Goal: Check status: Check status

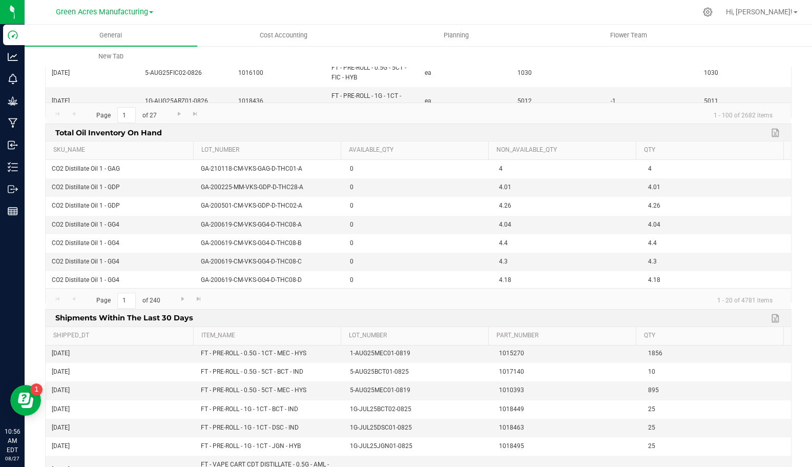
scroll to position [1453, 0]
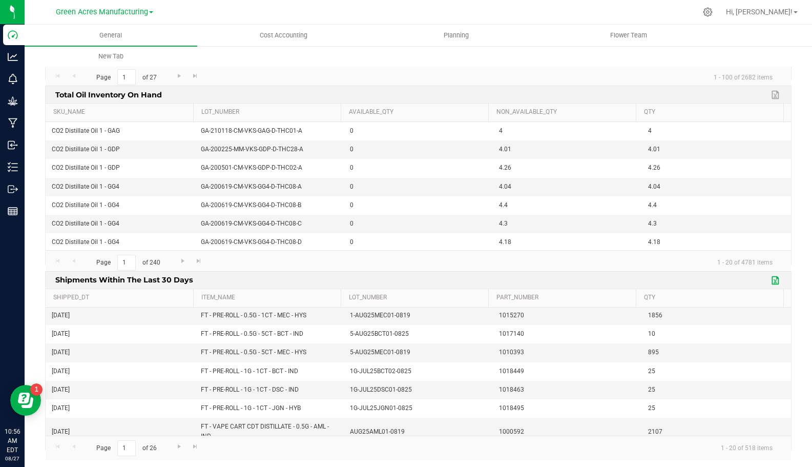
click at [769, 281] on link "Export to Excel" at bounding box center [776, 280] width 15 height 13
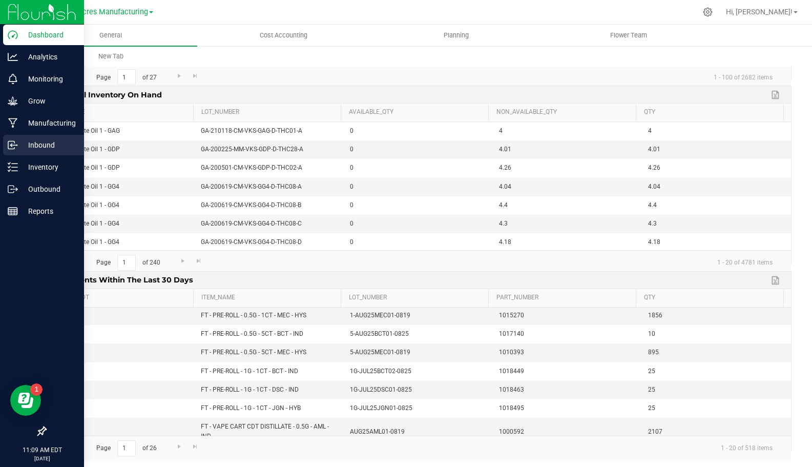
click at [47, 142] on p "Inbound" at bounding box center [48, 145] width 61 height 12
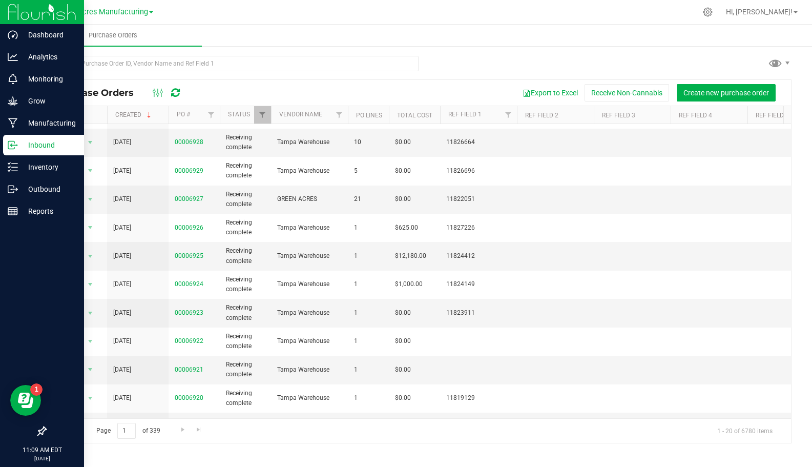
scroll to position [178, 0]
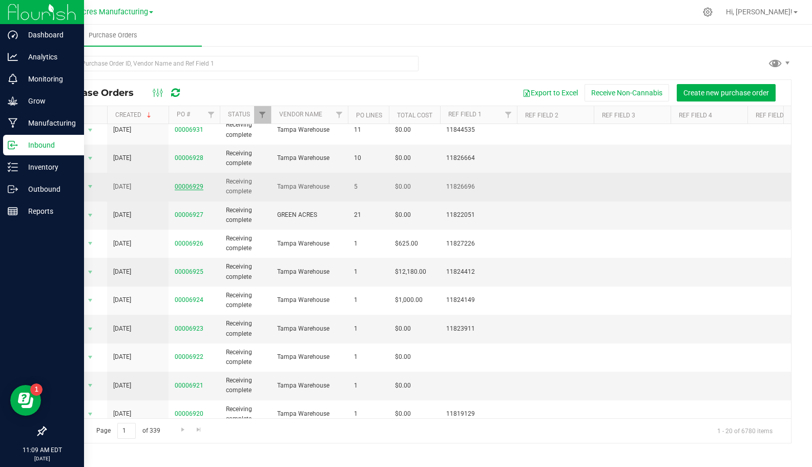
click at [193, 186] on link "00006929" at bounding box center [189, 186] width 29 height 7
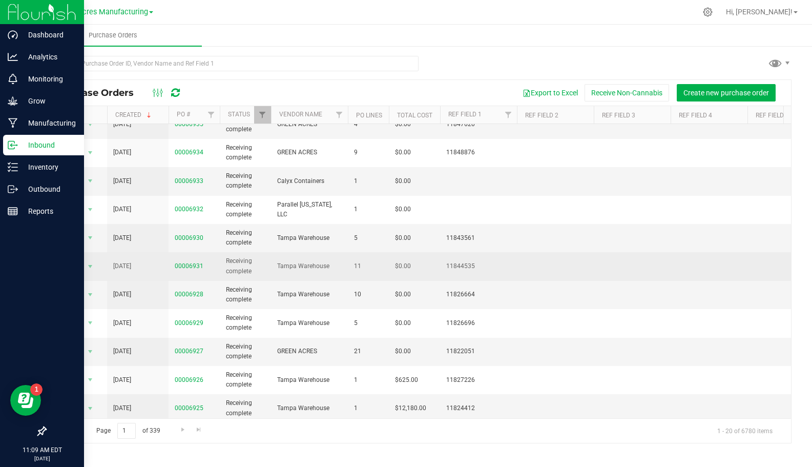
scroll to position [281, 0]
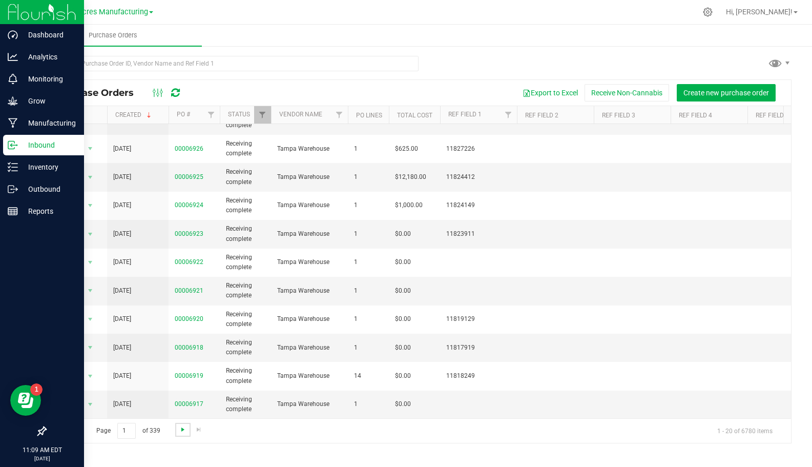
click at [182, 428] on span "Go to the next page" at bounding box center [183, 429] width 8 height 8
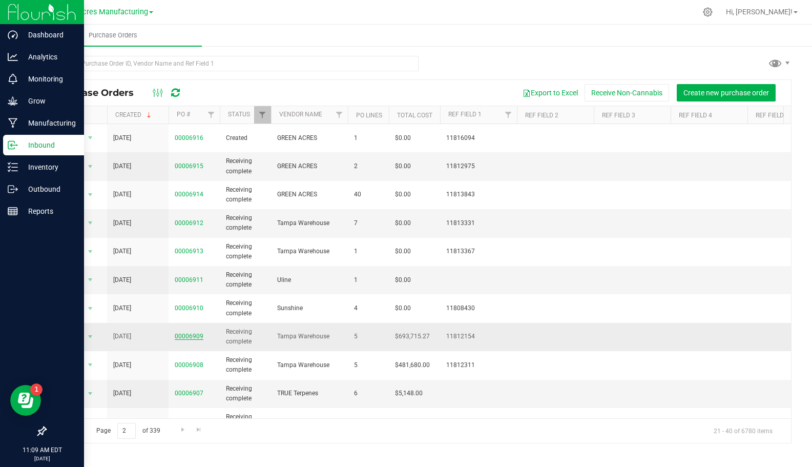
click at [191, 333] on link "00006909" at bounding box center [189, 336] width 29 height 7
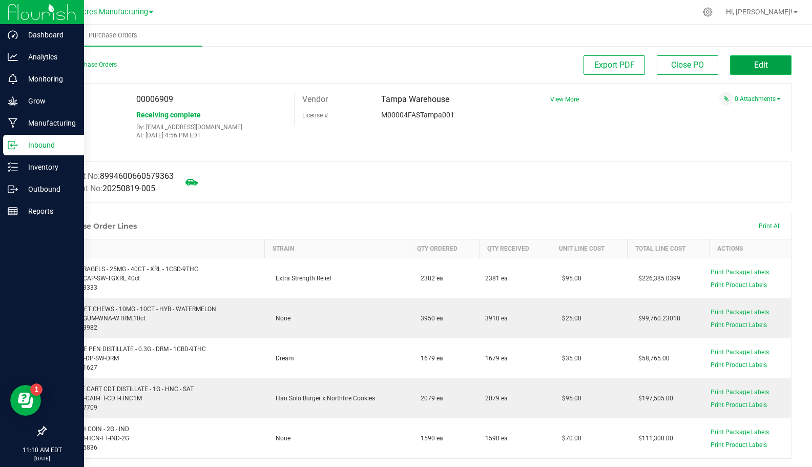
click at [756, 64] on span "Edit" at bounding box center [761, 65] width 14 height 10
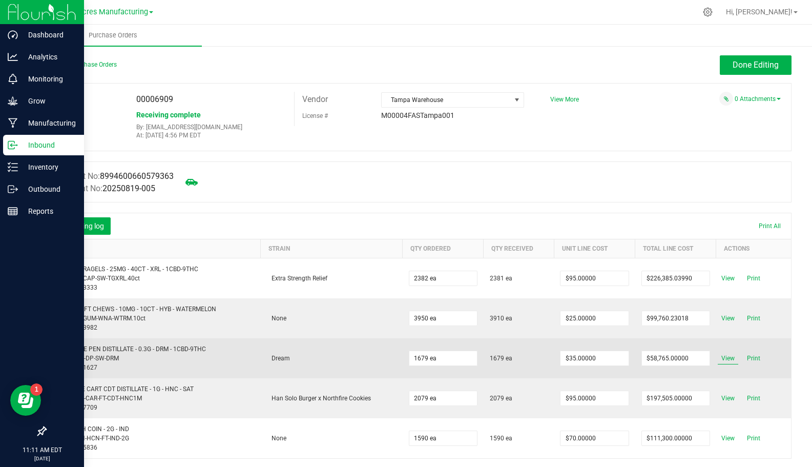
click at [725, 358] on span "View" at bounding box center [728, 358] width 20 height 12
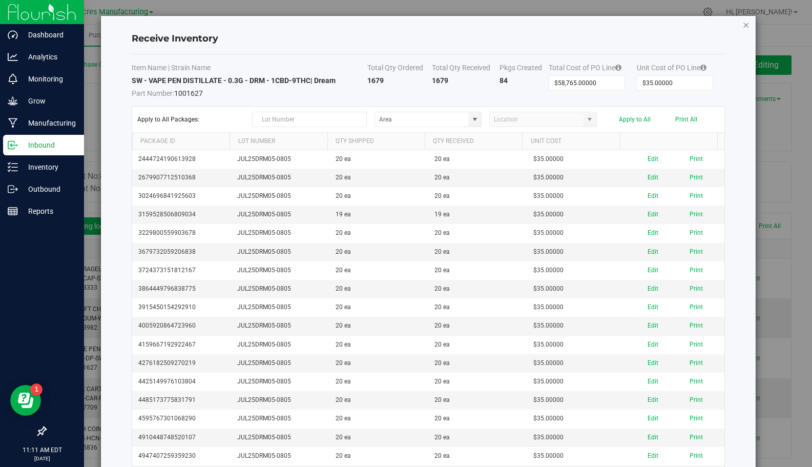
click at [743, 25] on icon "Close modal" at bounding box center [746, 24] width 7 height 12
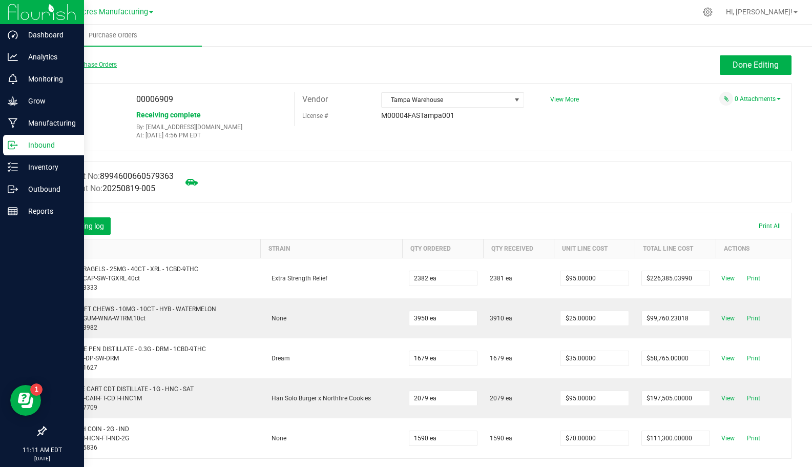
click at [96, 64] on link "Back to Purchase Orders" at bounding box center [81, 64] width 72 height 7
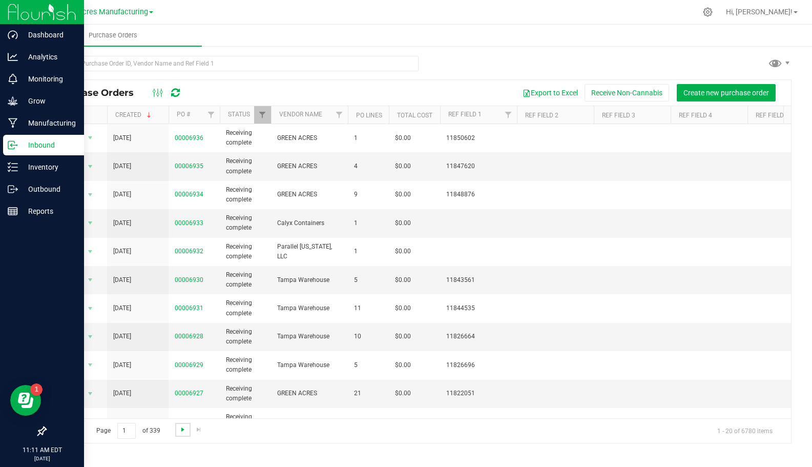
click at [183, 429] on span "Go to the next page" at bounding box center [183, 429] width 8 height 8
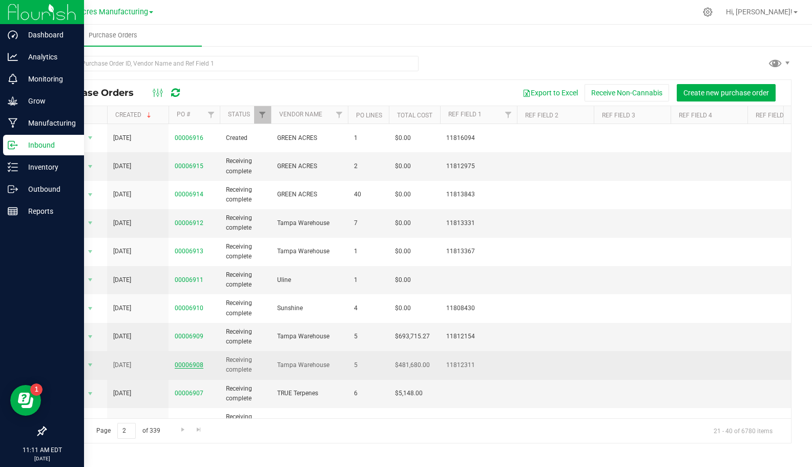
click at [190, 361] on link "00006908" at bounding box center [189, 364] width 29 height 7
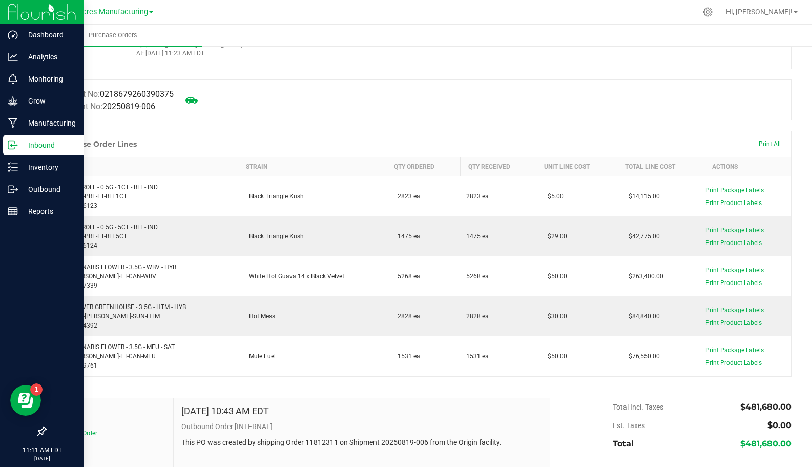
scroll to position [102, 0]
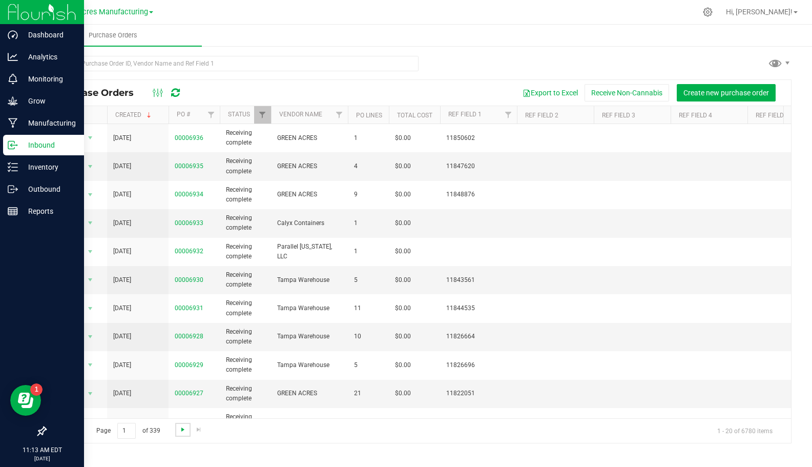
click at [182, 426] on span "Go to the next page" at bounding box center [183, 429] width 8 height 8
click at [196, 333] on link "00006909" at bounding box center [189, 336] width 29 height 7
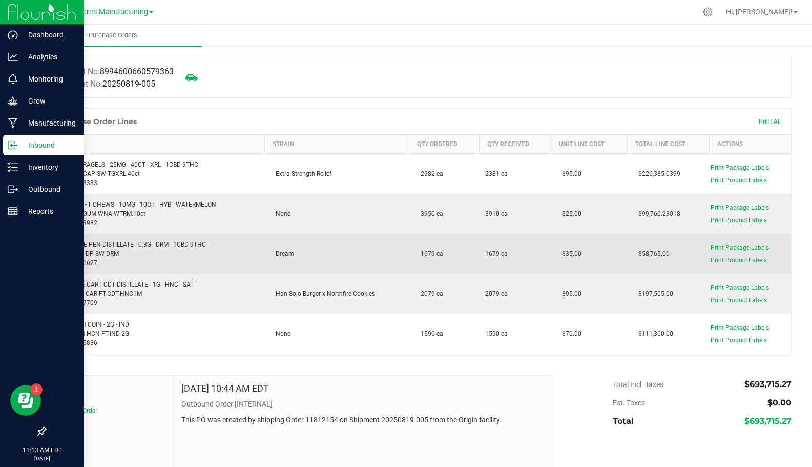
scroll to position [154, 0]
